Goal: Information Seeking & Learning: Check status

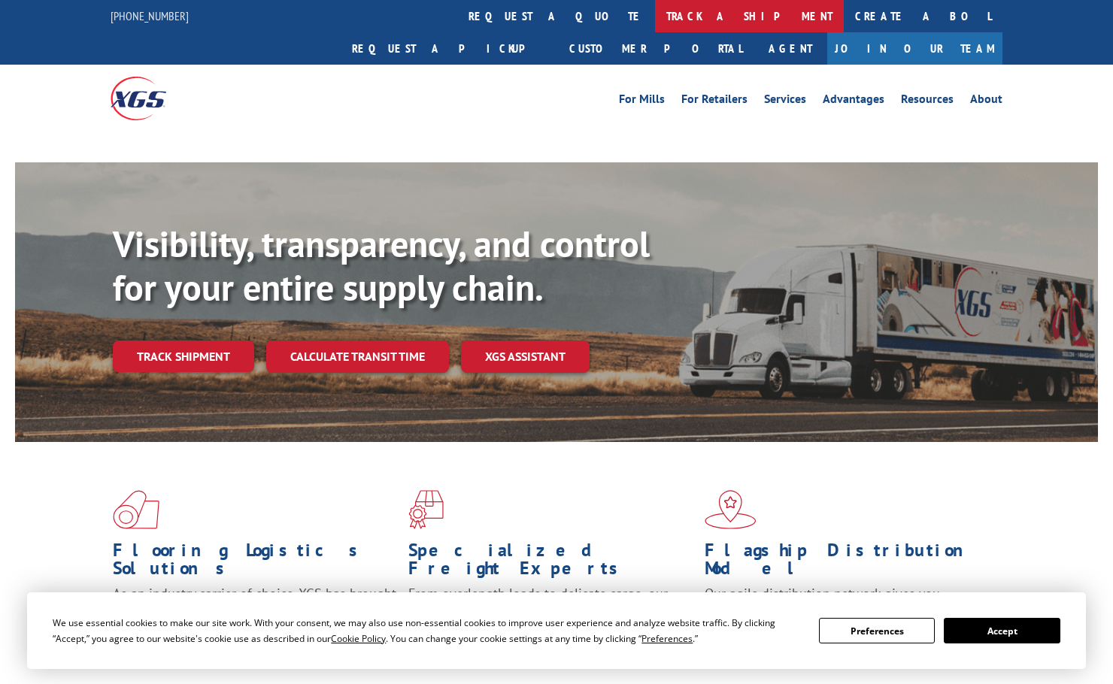
click at [655, 23] on link "track a shipment" at bounding box center [749, 16] width 189 height 32
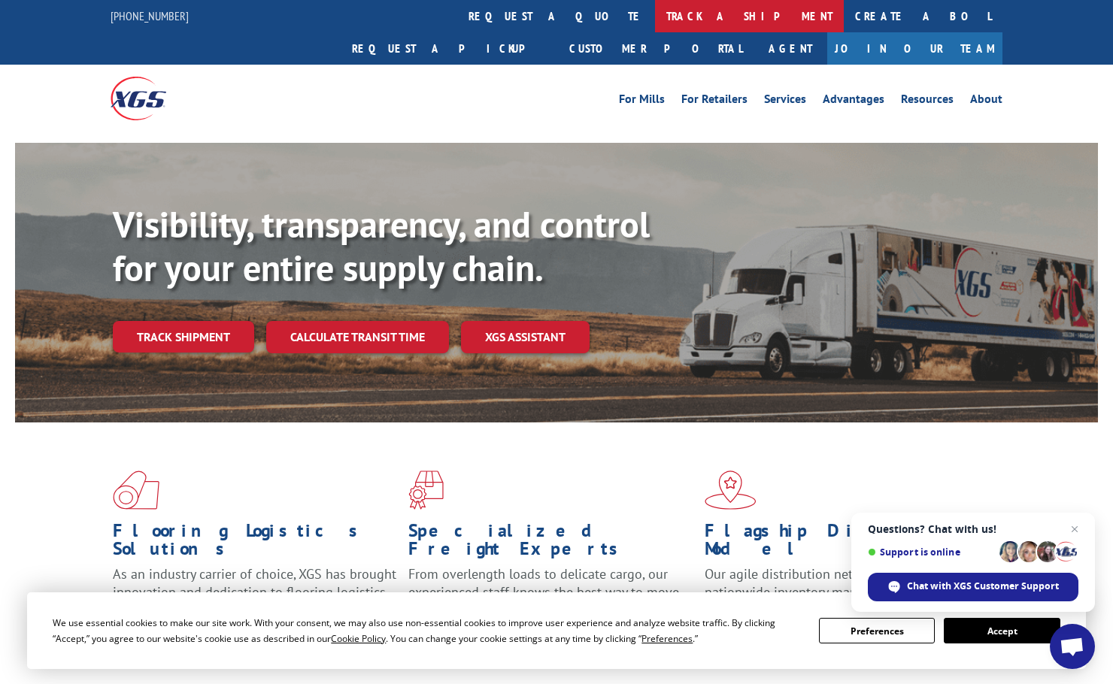
click at [655, 15] on link "track a shipment" at bounding box center [749, 16] width 189 height 32
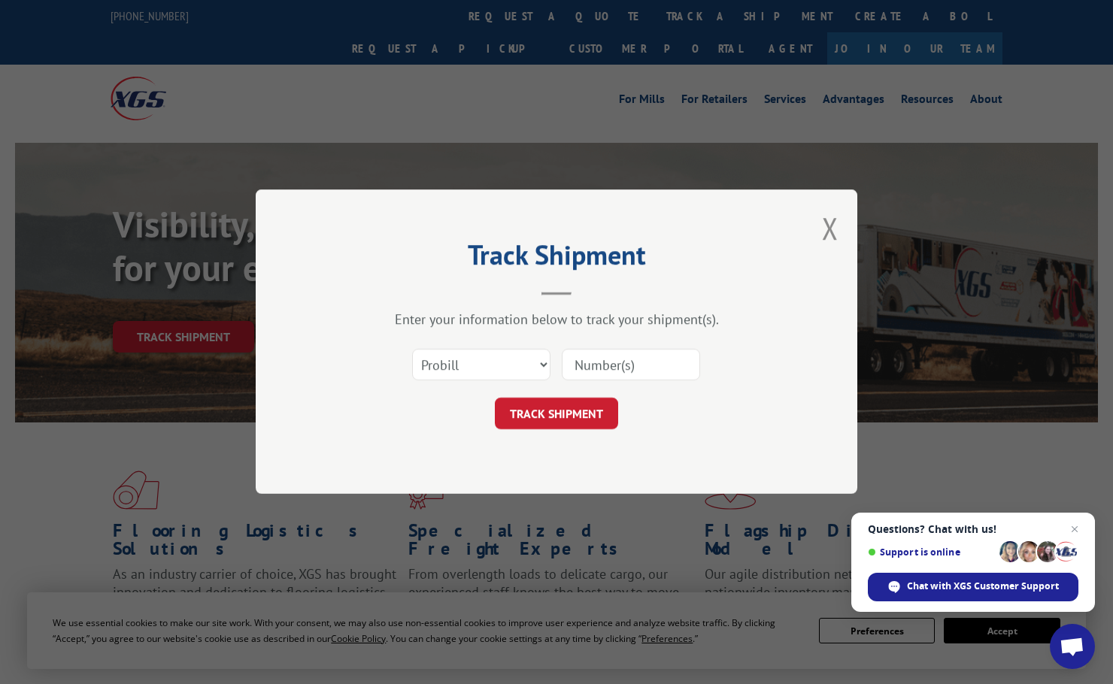
click at [592, 362] on input at bounding box center [631, 366] width 138 height 32
paste input "17496324"
type input "17496324"
click at [574, 416] on button "TRACK SHIPMENT" at bounding box center [556, 414] width 123 height 32
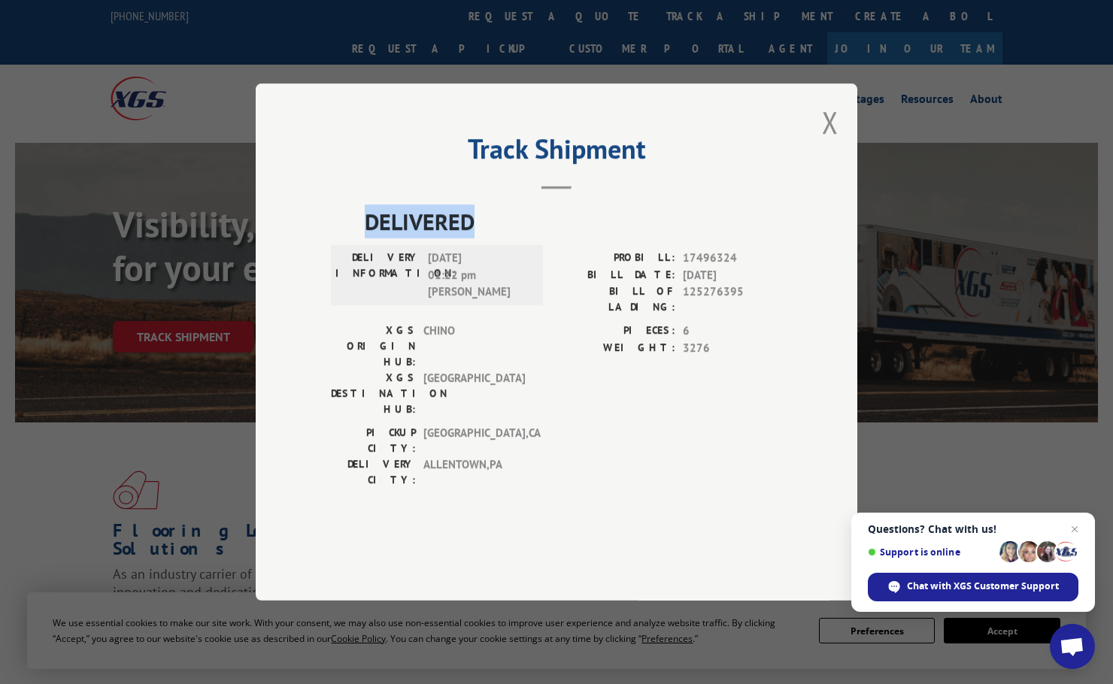
drag, startPoint x: 350, startPoint y: 259, endPoint x: 497, endPoint y: 261, distance: 146.6
click at [497, 261] on div "DELIVERED DELIVERY INFORMATION: [DATE] 01:22 pm [PERSON_NAME]: 17496324 BILL DA…" at bounding box center [556, 349] width 451 height 291
copy span "DELIVERED"
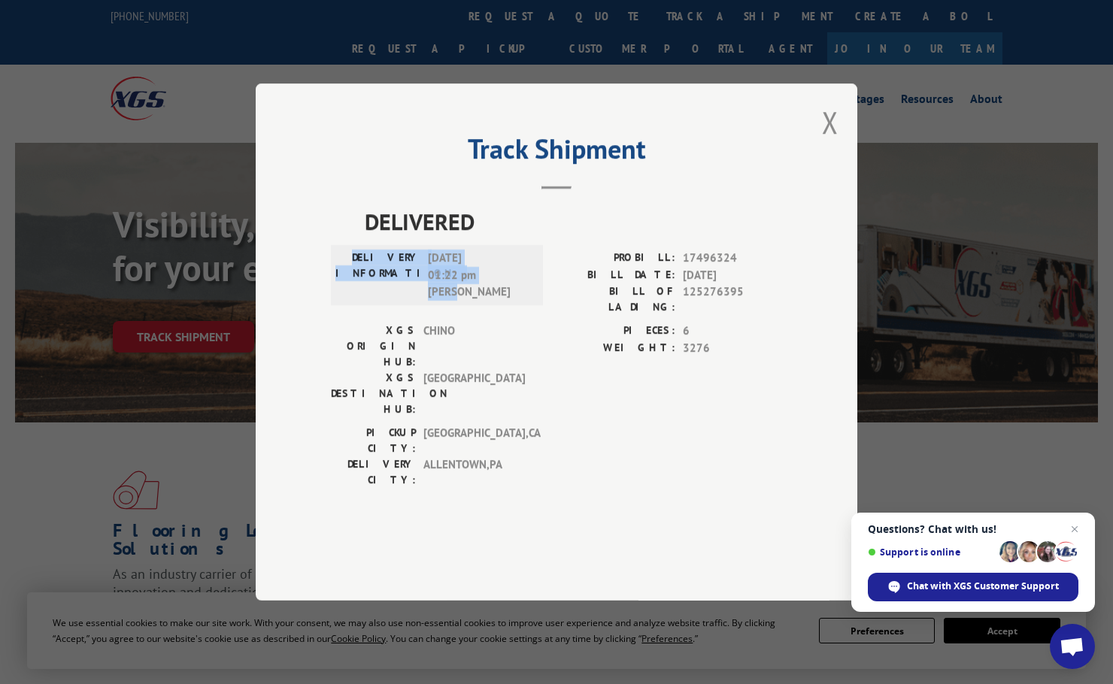
drag, startPoint x: 377, startPoint y: 299, endPoint x: 503, endPoint y: 333, distance: 130.0
click at [503, 301] on div "DELIVERY INFORMATION: [DATE] 01:22 pm [PERSON_NAME]" at bounding box center [436, 275] width 203 height 51
copy div "DELIVERY INFORMATION: [DATE] 01:22 pm [PERSON_NAME]"
click at [826, 142] on button "Close modal" at bounding box center [830, 122] width 17 height 40
